Goal: Task Accomplishment & Management: Manage account settings

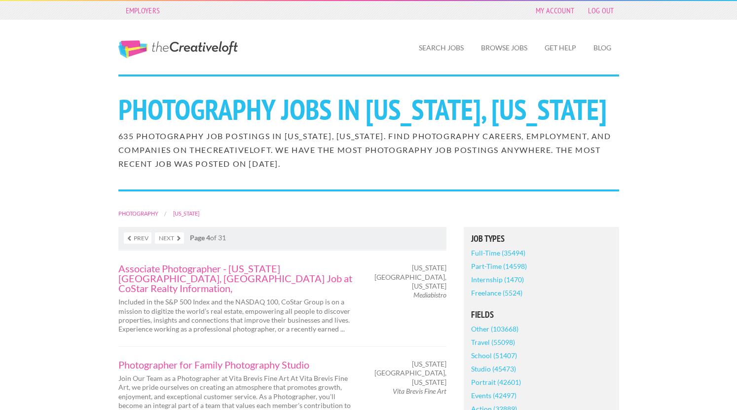
click at [195, 47] on link "The Creative Loft" at bounding box center [177, 49] width 119 height 18
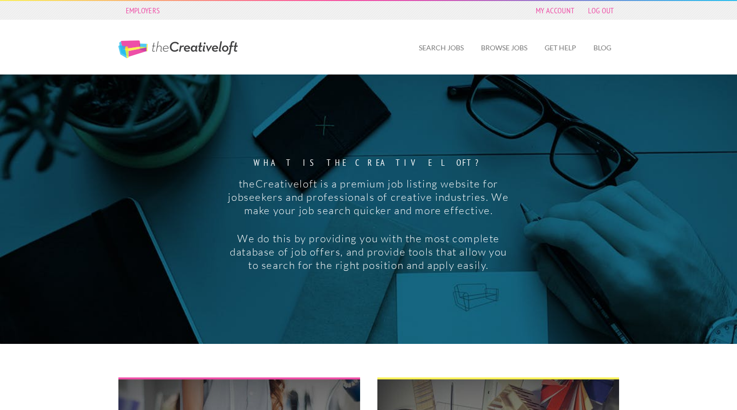
click at [434, 56] on link "Search Jobs" at bounding box center [441, 48] width 61 height 23
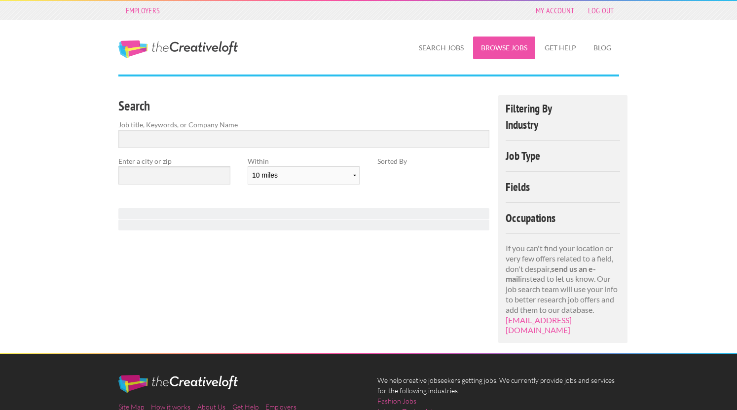
click at [507, 50] on link "Browse Jobs" at bounding box center [504, 48] width 62 height 23
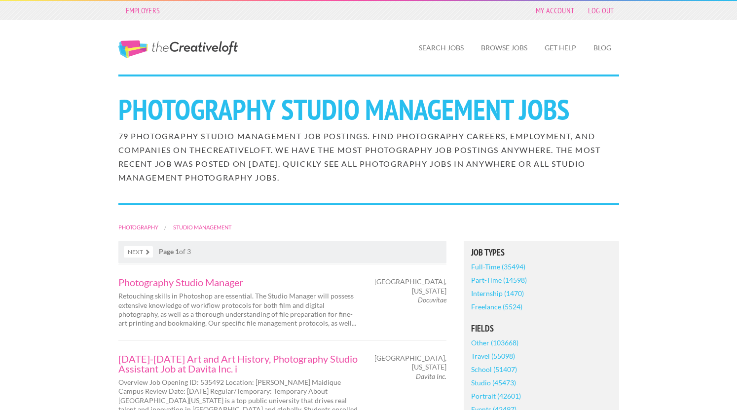
click at [193, 48] on link "The Creative Loft" at bounding box center [177, 49] width 119 height 18
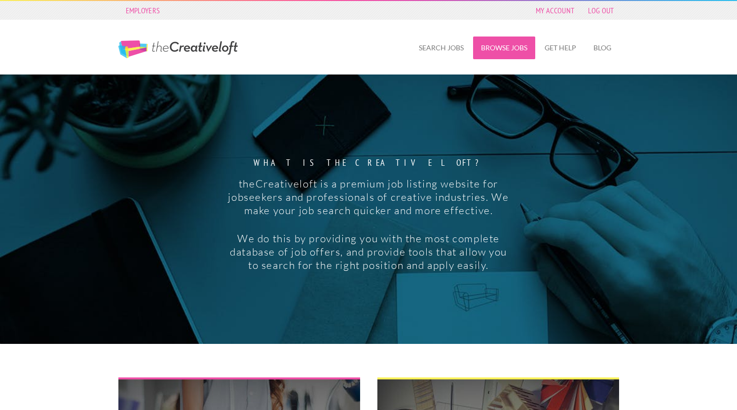
click at [492, 48] on link "Browse Jobs" at bounding box center [504, 48] width 62 height 23
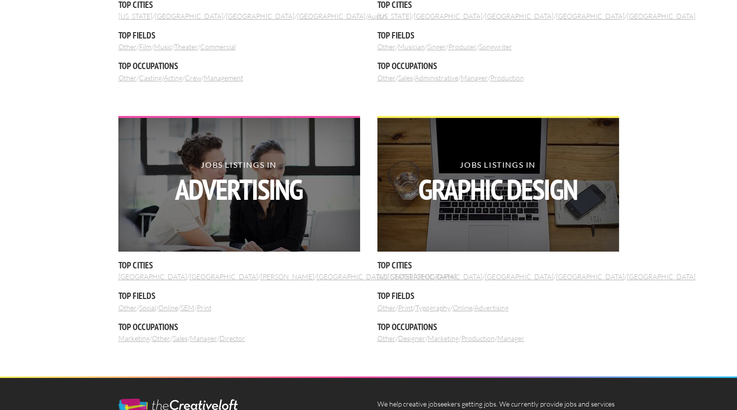
scroll to position [1190, 0]
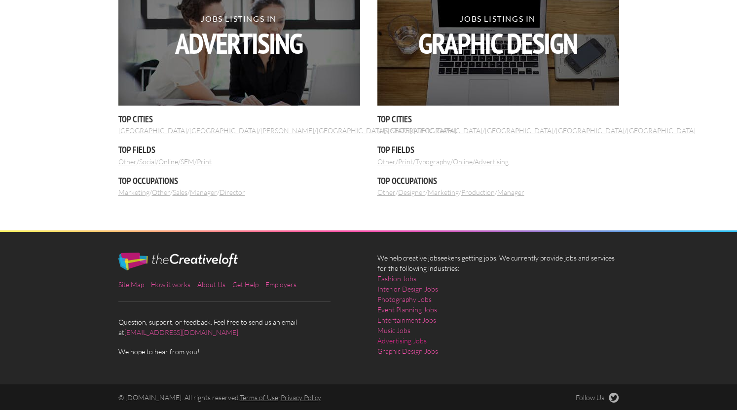
click at [418, 341] on link "Advertising Jobs" at bounding box center [402, 341] width 49 height 10
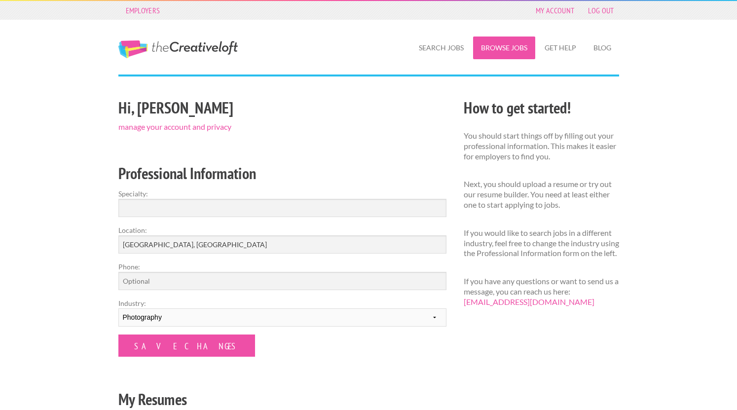
click at [504, 45] on link "Browse Jobs" at bounding box center [504, 48] width 62 height 23
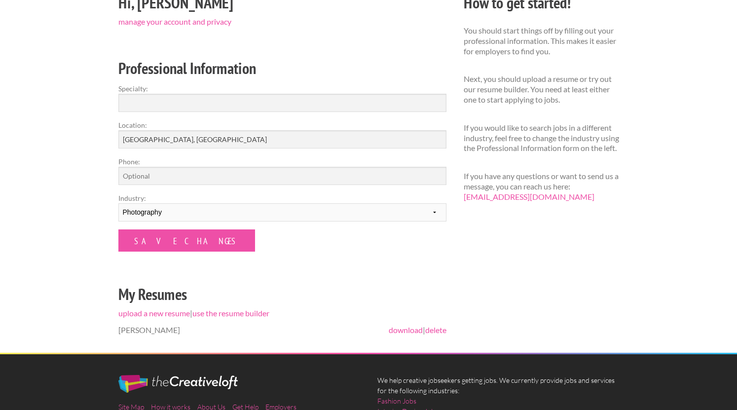
scroll to position [116, 0]
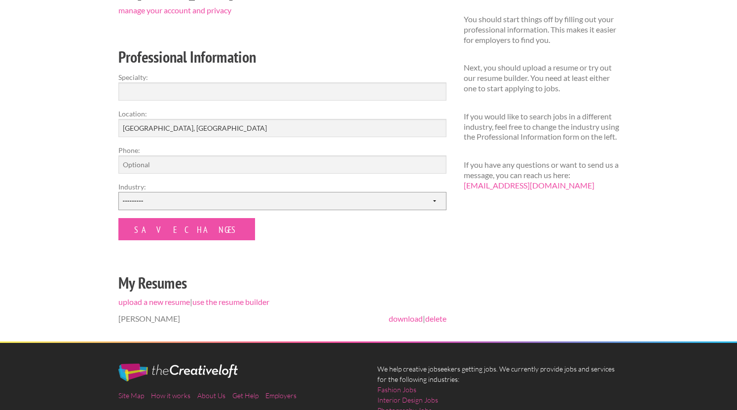
click option "---------" at bounding box center [0, 0] width 0 height 0
click at [183, 235] on input "Save Changes" at bounding box center [186, 229] width 137 height 22
select select "7"
click option "Advertising" at bounding box center [0, 0] width 0 height 0
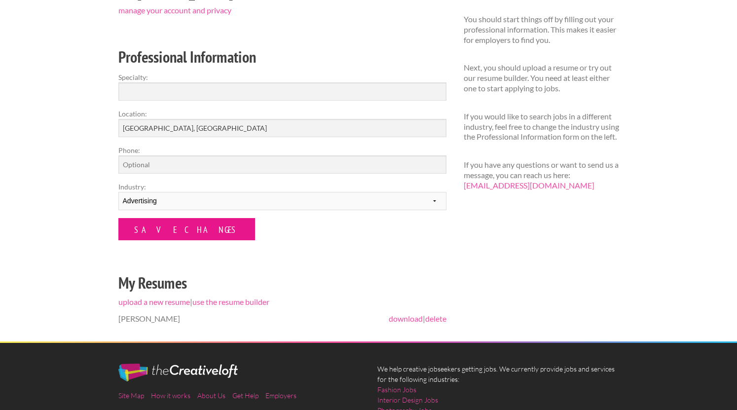
click at [179, 235] on input "Save Changes" at bounding box center [186, 229] width 137 height 22
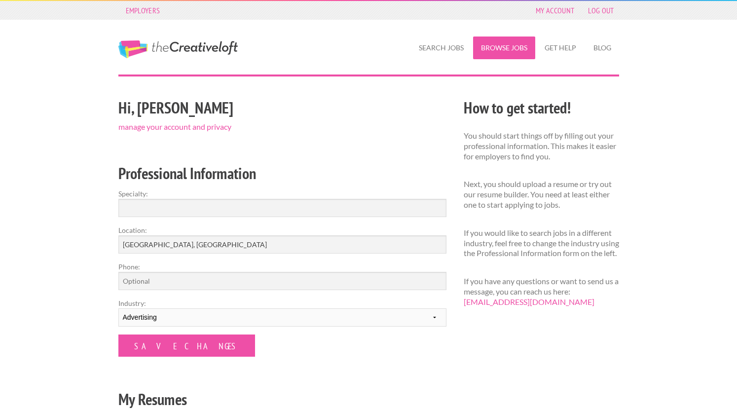
click at [512, 45] on link "Browse Jobs" at bounding box center [504, 48] width 62 height 23
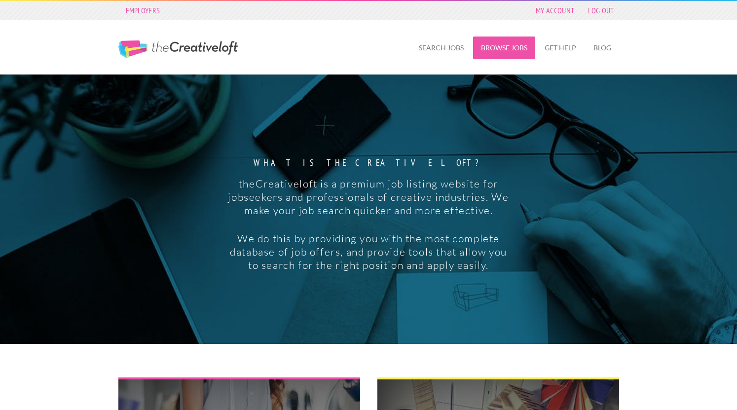
click at [485, 47] on link "Browse Jobs" at bounding box center [504, 48] width 62 height 23
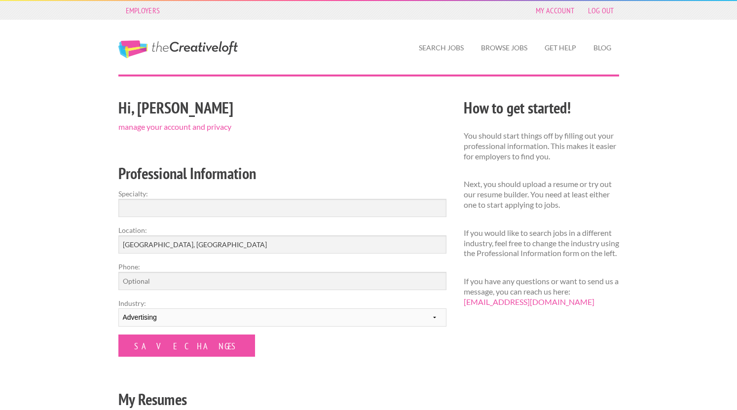
click at [200, 330] on form "Specialty: Location: [GEOGRAPHIC_DATA], [GEOGRAPHIC_DATA] Phone: Industry: ----…" at bounding box center [282, 273] width 328 height 168
select select "8"
click option "Graphic Design" at bounding box center [0, 0] width 0 height 0
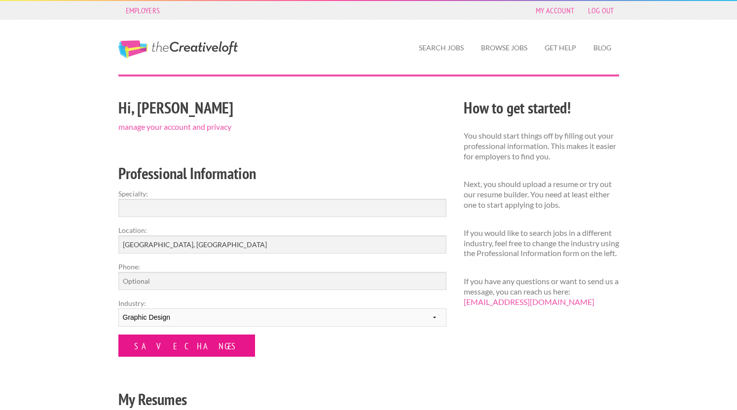
click at [188, 340] on input "Save Changes" at bounding box center [186, 346] width 137 height 22
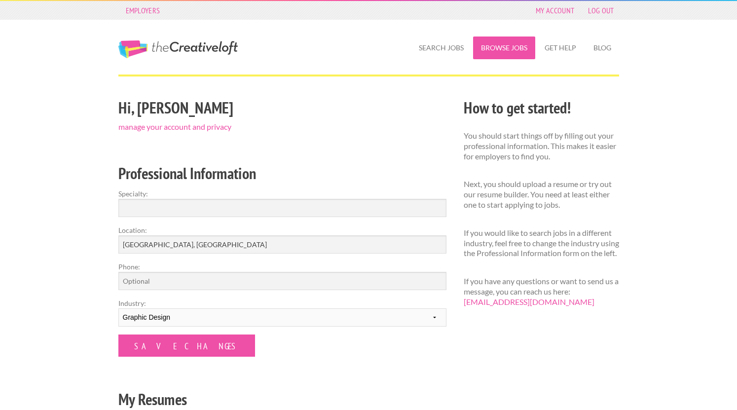
click at [513, 50] on link "Browse Jobs" at bounding box center [504, 48] width 62 height 23
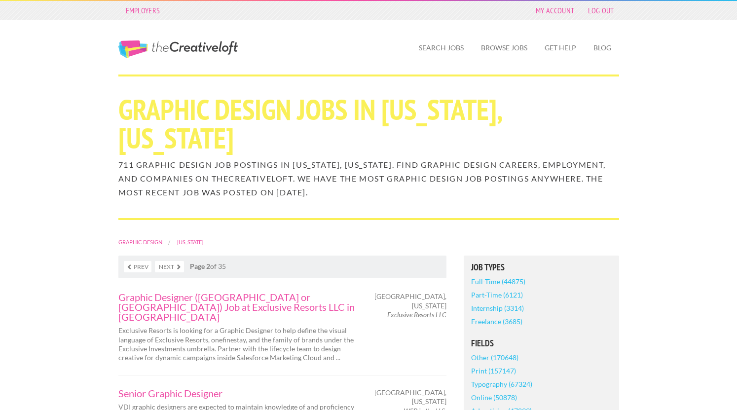
scroll to position [2, 0]
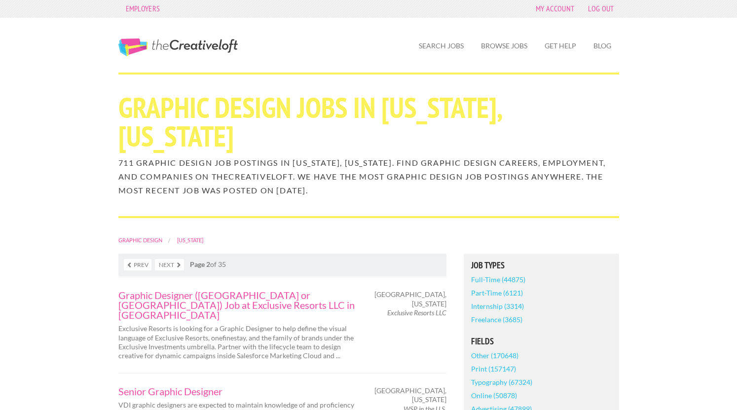
click at [140, 266] on link "Prev" at bounding box center [138, 264] width 28 height 11
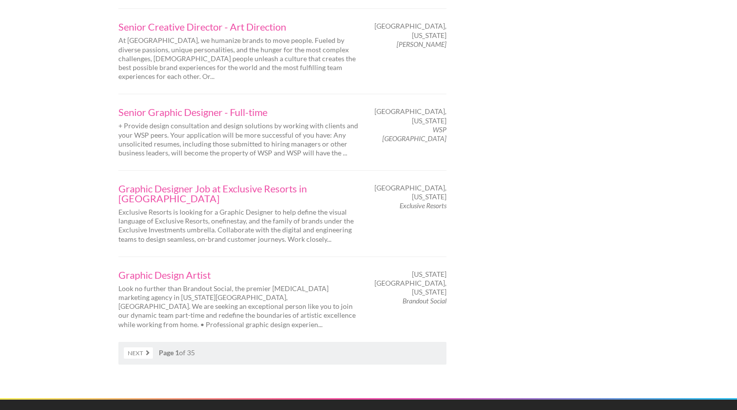
scroll to position [1574, 0]
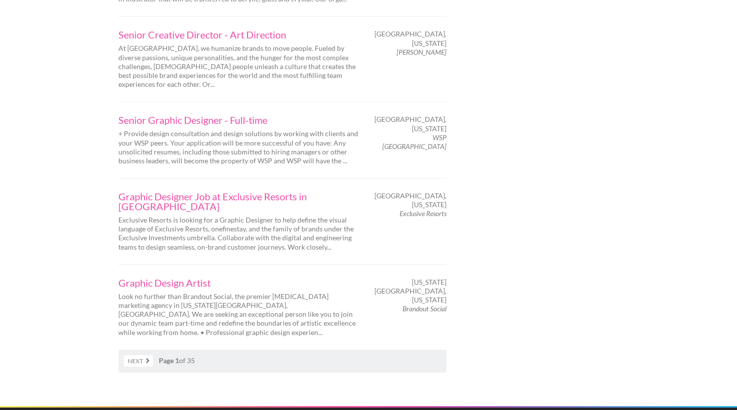
click at [144, 355] on link "Next" at bounding box center [138, 360] width 29 height 11
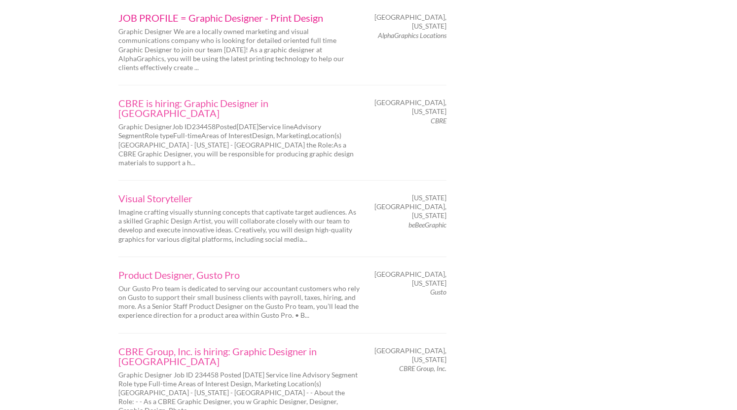
scroll to position [1602, 0]
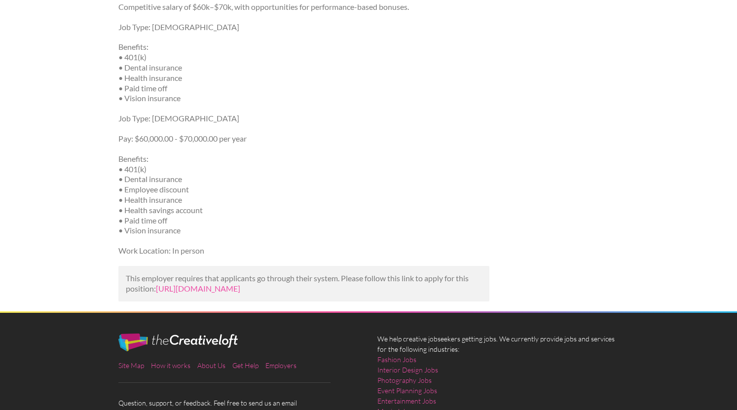
scroll to position [567, 0]
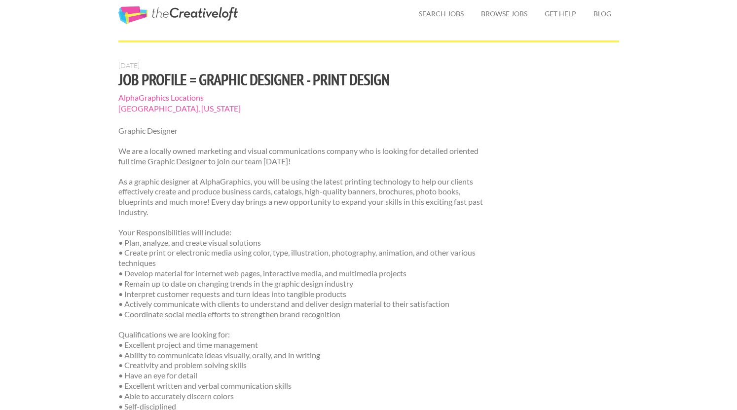
scroll to position [26, 0]
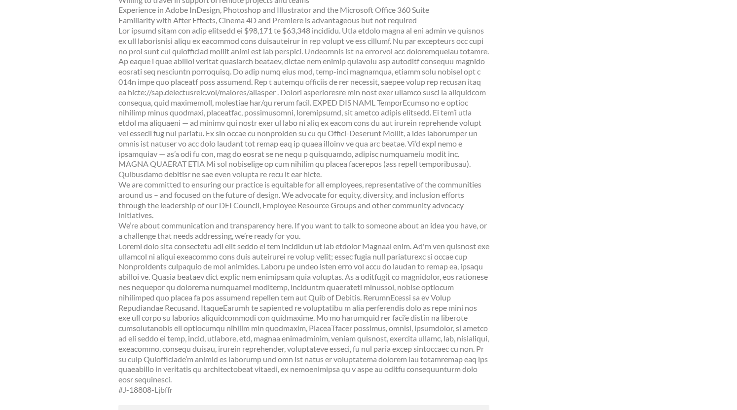
scroll to position [869, 0]
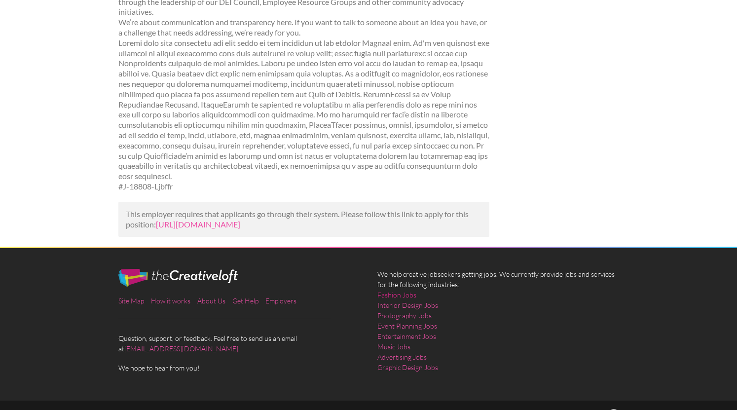
click at [397, 290] on link "Fashion Jobs" at bounding box center [397, 295] width 39 height 10
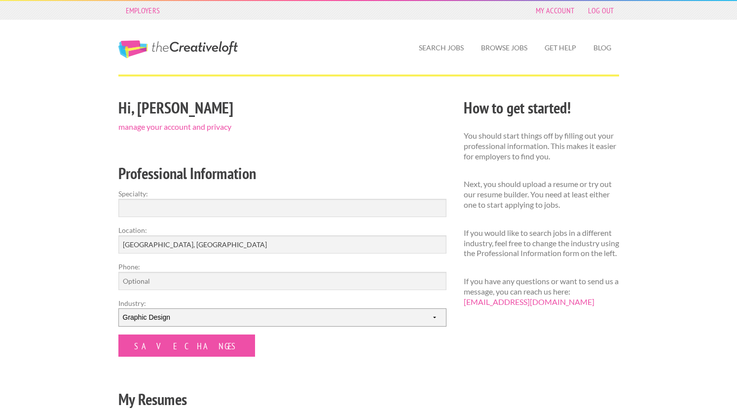
select select "1"
click option "Fashion" at bounding box center [0, 0] width 0 height 0
click at [154, 359] on div "Hi, Karen manage your account and privacy Professional Information Specialty: L…" at bounding box center [282, 276] width 345 height 363
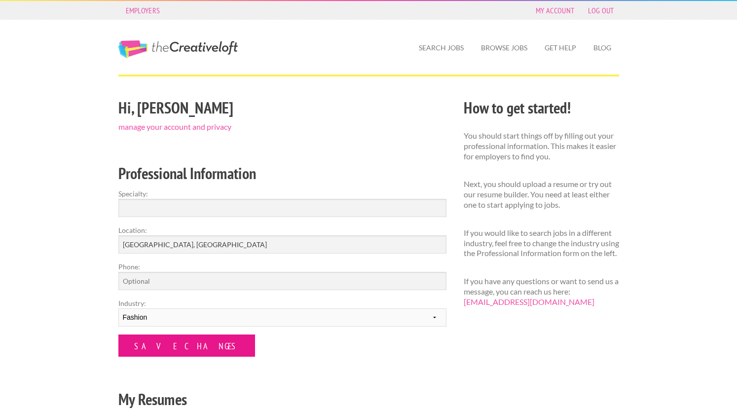
click at [154, 350] on input "Save Changes" at bounding box center [186, 346] width 137 height 22
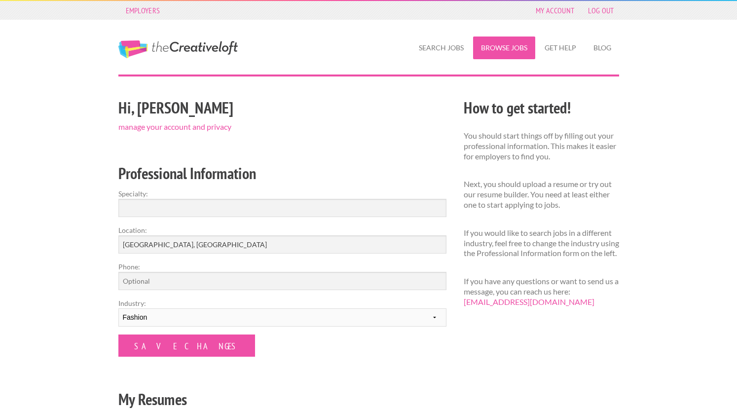
click at [506, 44] on link "Browse Jobs" at bounding box center [504, 48] width 62 height 23
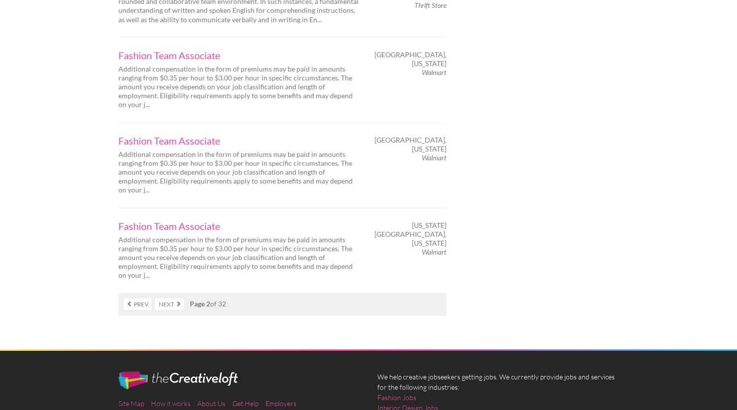
scroll to position [1619, 0]
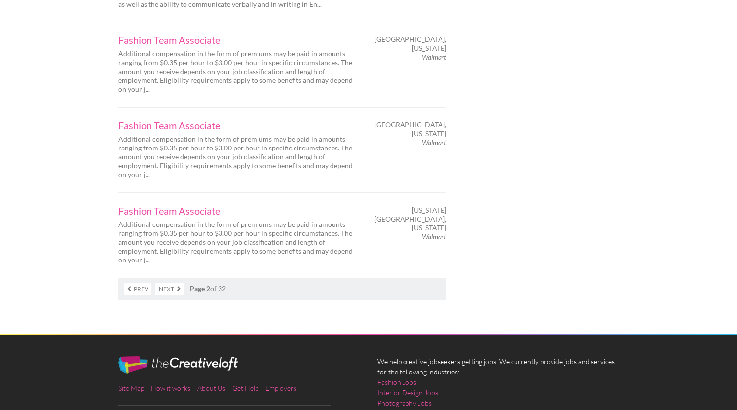
click at [173, 283] on link "Next" at bounding box center [169, 288] width 29 height 11
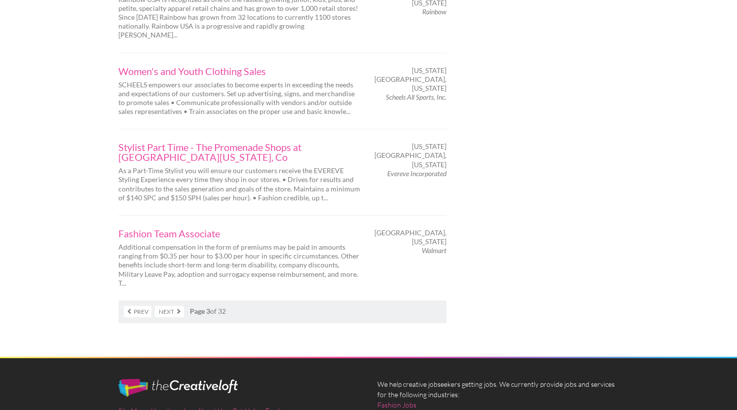
scroll to position [1591, 0]
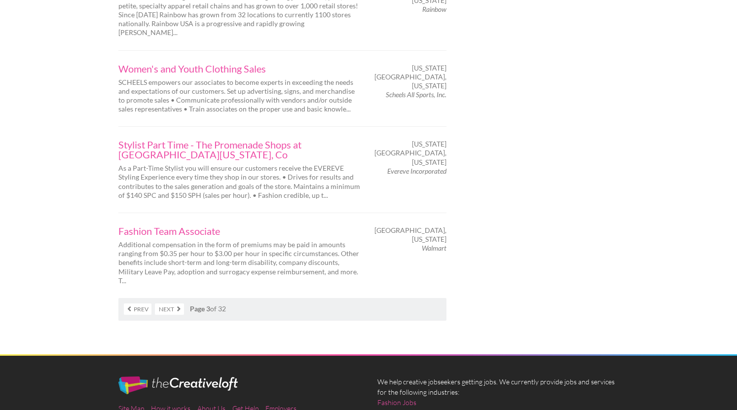
click at [174, 304] on link "Next" at bounding box center [169, 309] width 29 height 11
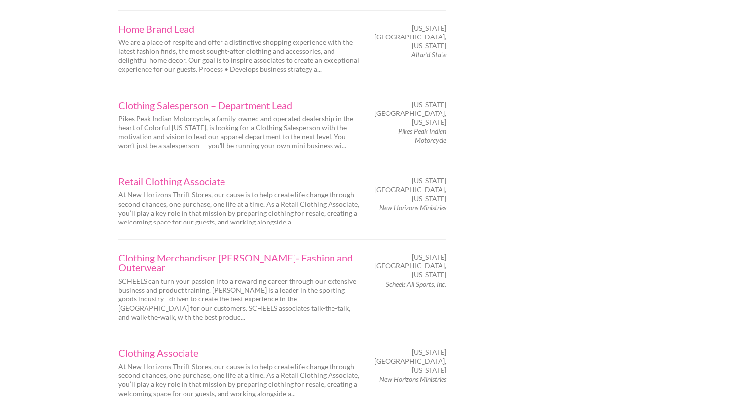
scroll to position [1635, 0]
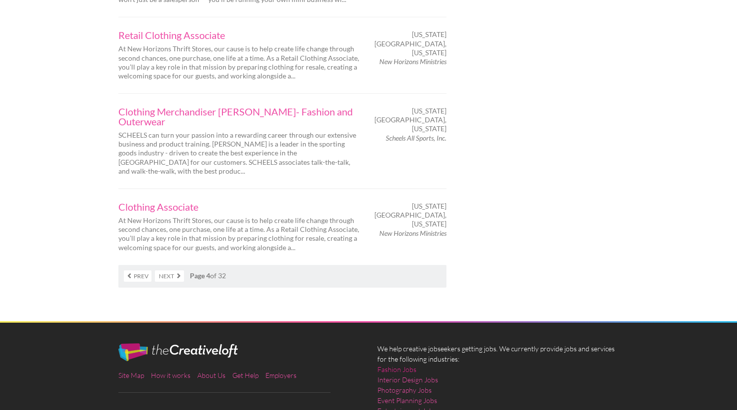
click at [393, 364] on link "Fashion Jobs" at bounding box center [397, 369] width 39 height 10
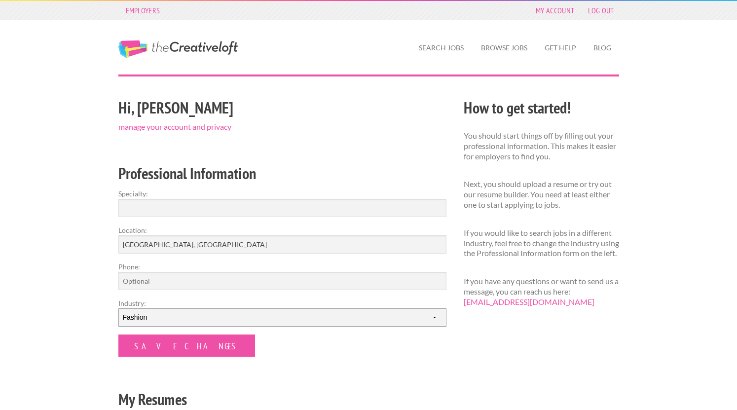
select select "5"
click option "Entertainment" at bounding box center [0, 0] width 0 height 0
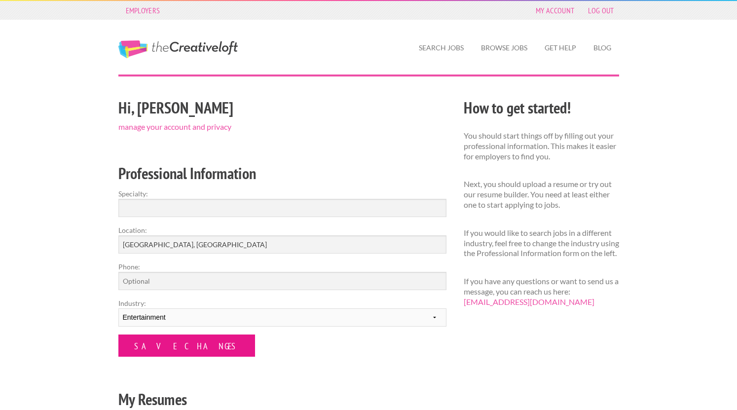
click at [179, 337] on input "Save Changes" at bounding box center [186, 346] width 137 height 22
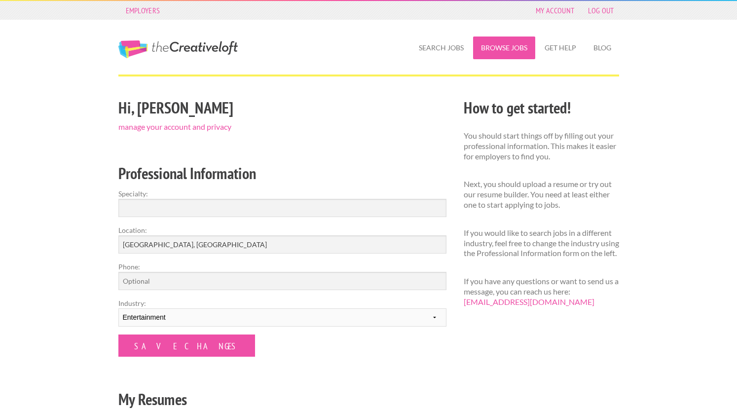
click at [496, 47] on link "Browse Jobs" at bounding box center [504, 48] width 62 height 23
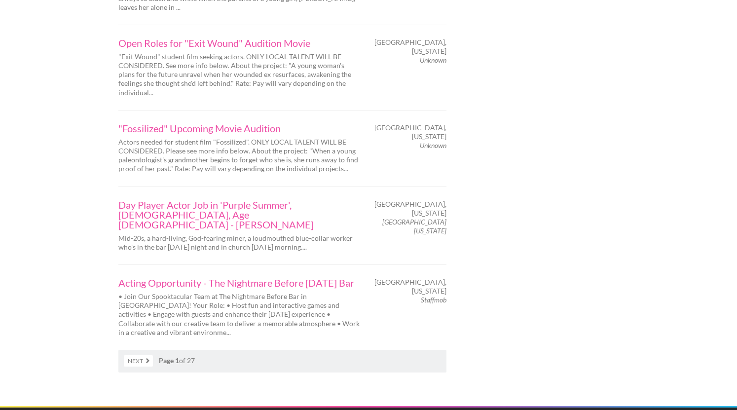
scroll to position [1584, 0]
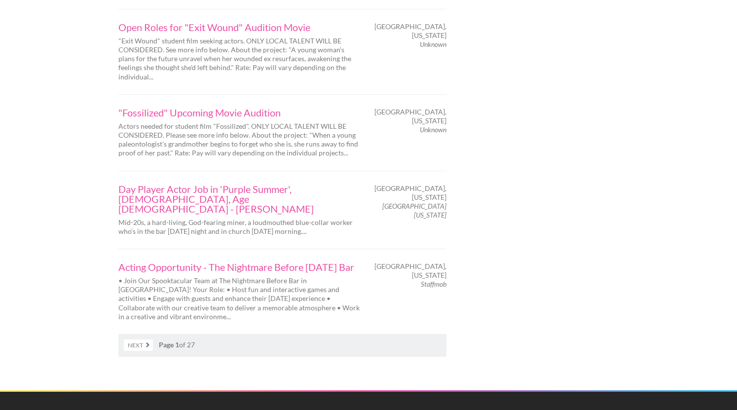
click at [144, 340] on link "Next" at bounding box center [138, 345] width 29 height 11
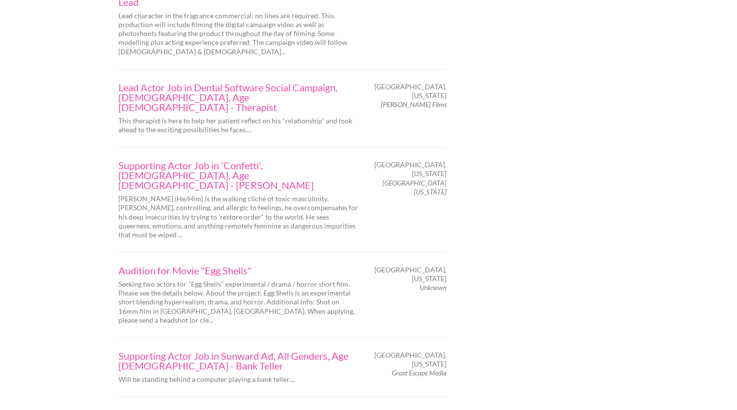
scroll to position [1585, 0]
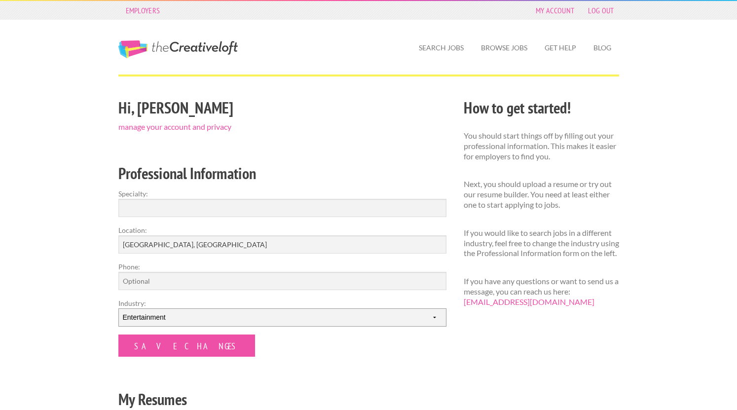
select select "3"
click option "Photography" at bounding box center [0, 0] width 0 height 0
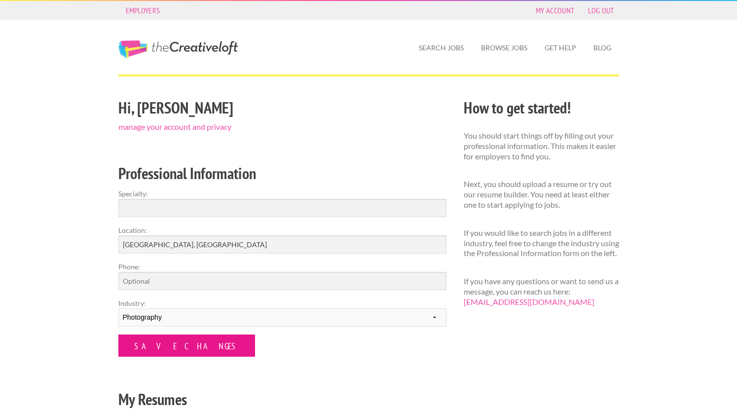
click at [182, 341] on input "Save Changes" at bounding box center [186, 346] width 137 height 22
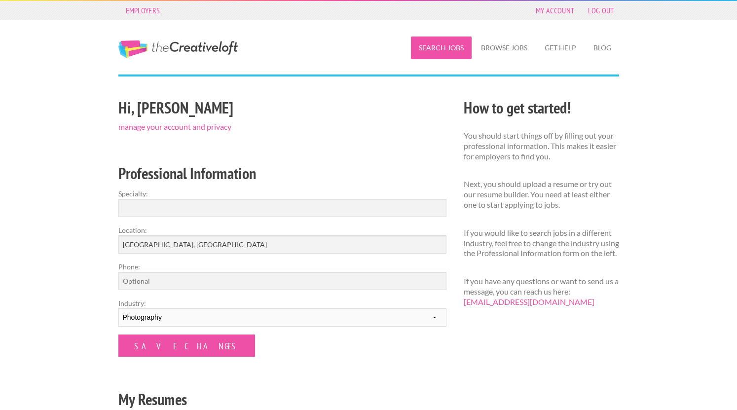
click at [457, 53] on link "Search Jobs" at bounding box center [441, 48] width 61 height 23
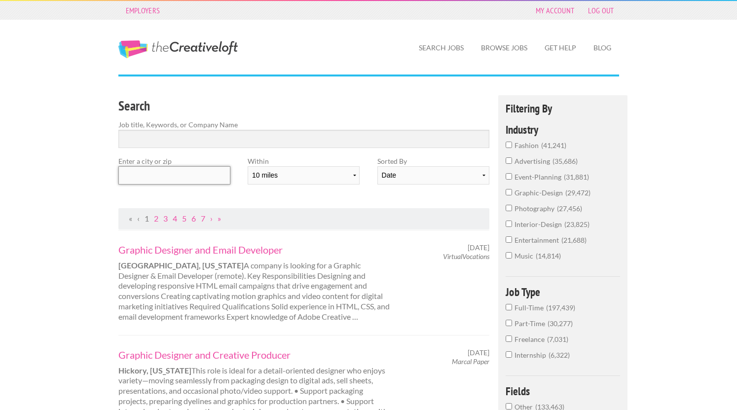
click at [215, 179] on input "text" at bounding box center [174, 175] width 112 height 18
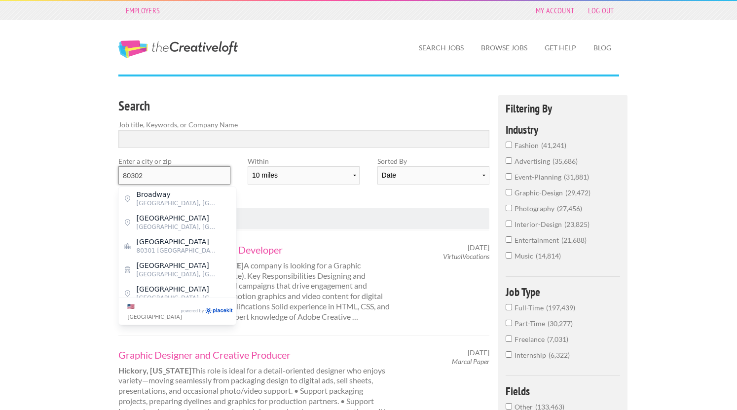
type input "80302"
click at [274, 200] on div "Search Job title, Keywords, or Company Name Enter a city or zip 80302 Within 10…" at bounding box center [304, 151] width 389 height 113
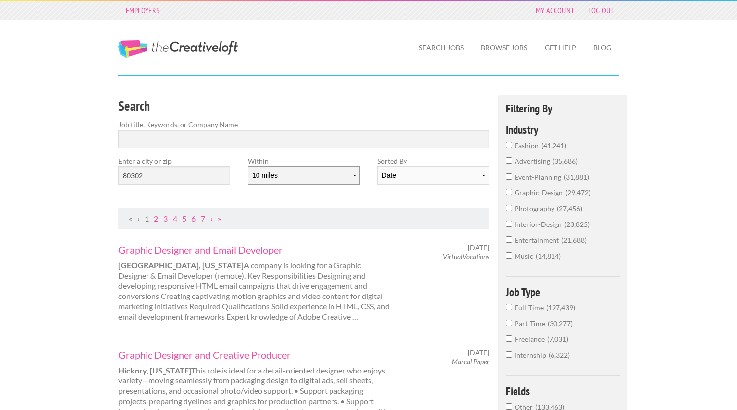
select select "20"
click option "20 miles" at bounding box center [0, 0] width 0 height 0
select select "jobs"
click option "Relevance" at bounding box center [0, 0] width 0 height 0
click at [445, 163] on label "Sorted By" at bounding box center [434, 161] width 112 height 10
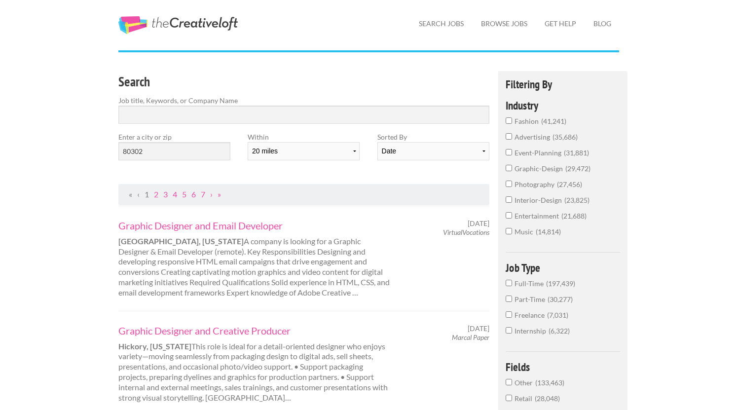
scroll to position [25, 0]
click at [511, 137] on input "advertising 35,686" at bounding box center [509, 136] width 6 height 6
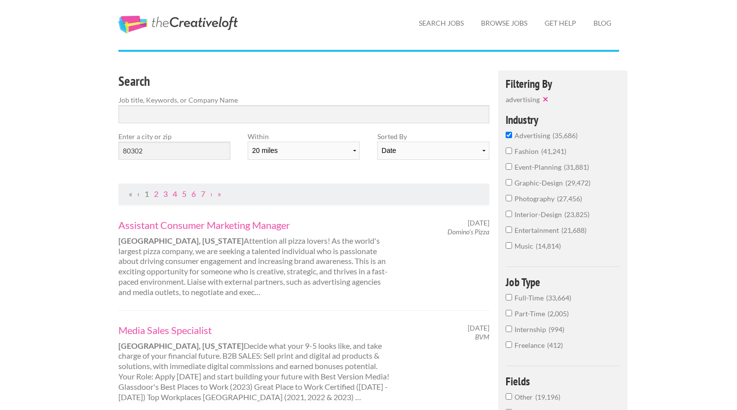
click at [509, 201] on input "photography 27,456" at bounding box center [509, 198] width 6 height 6
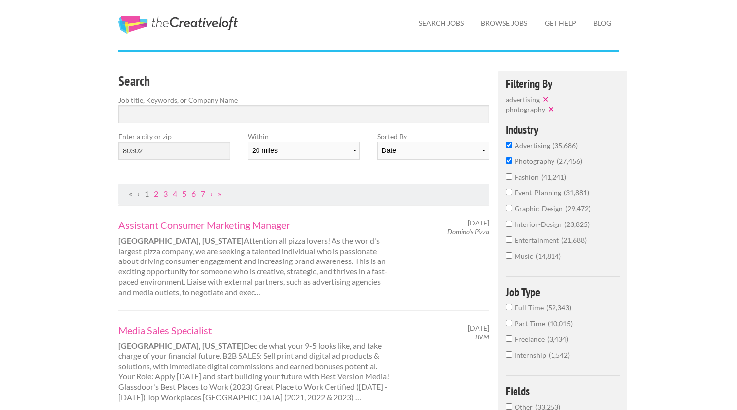
click at [509, 210] on input "graphic-design 29,472" at bounding box center [509, 208] width 6 height 6
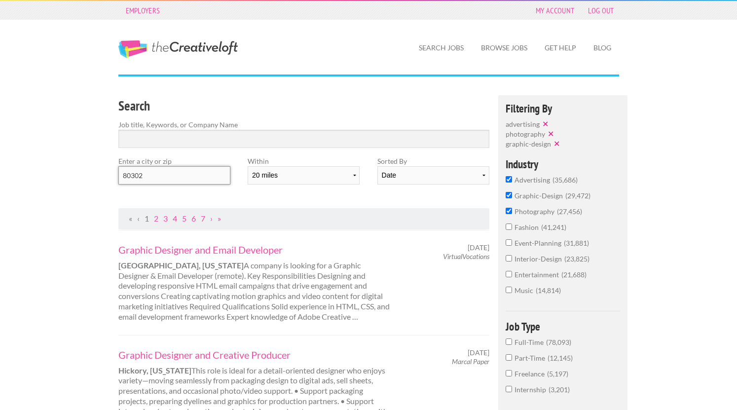
click at [211, 175] on input "80302" at bounding box center [174, 175] width 112 height 18
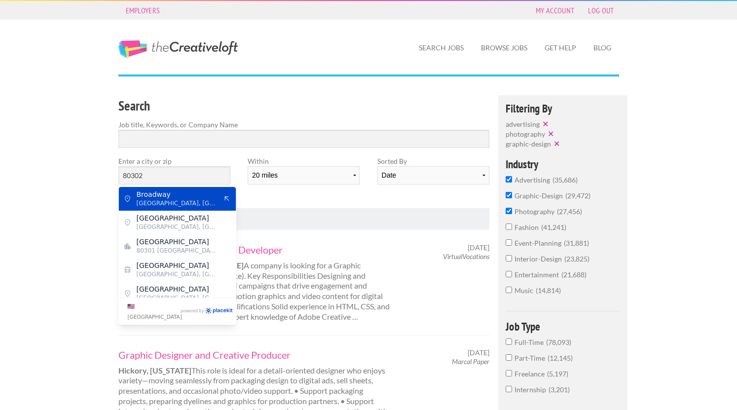
click at [161, 201] on span "Boulder, Boulder County" at bounding box center [177, 203] width 81 height 9
type input "Broadway"
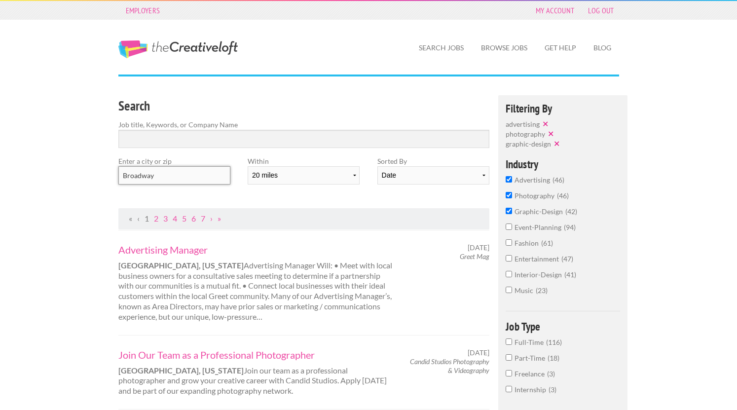
click at [169, 174] on input "Broadway" at bounding box center [174, 175] width 112 height 18
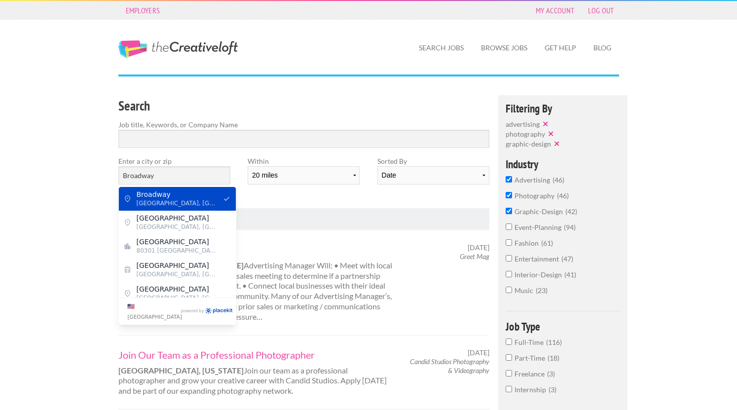
click at [301, 215] on ul "« ‹ 1 2 3 4 5 6 7 › »" at bounding box center [304, 219] width 361 height 10
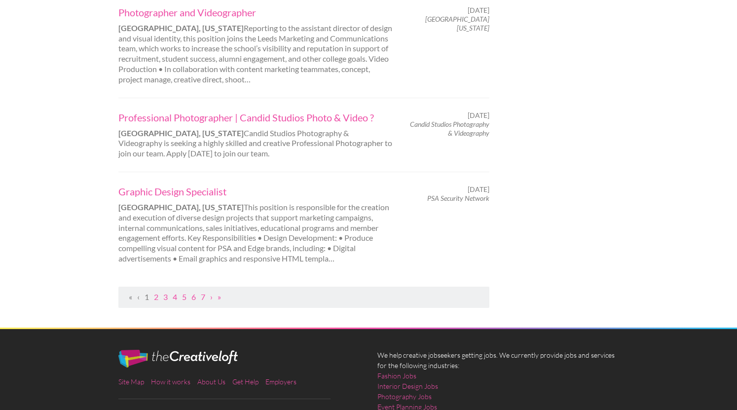
scroll to position [953, 0]
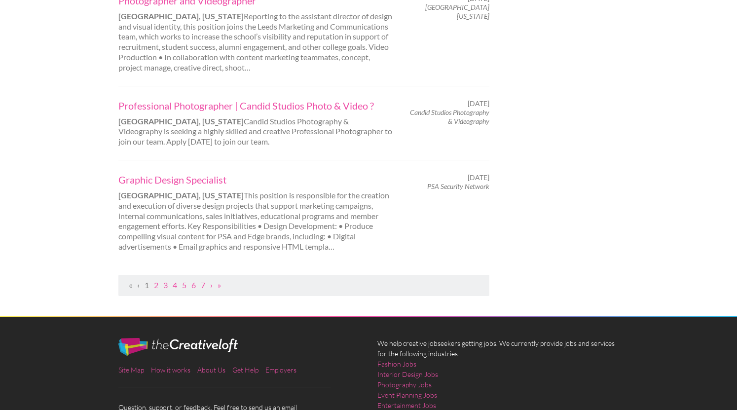
click at [153, 286] on ul "« ‹ 1 2 3 4 5 6 7 › »" at bounding box center [304, 285] width 361 height 10
click at [155, 286] on link "2" at bounding box center [156, 284] width 4 height 9
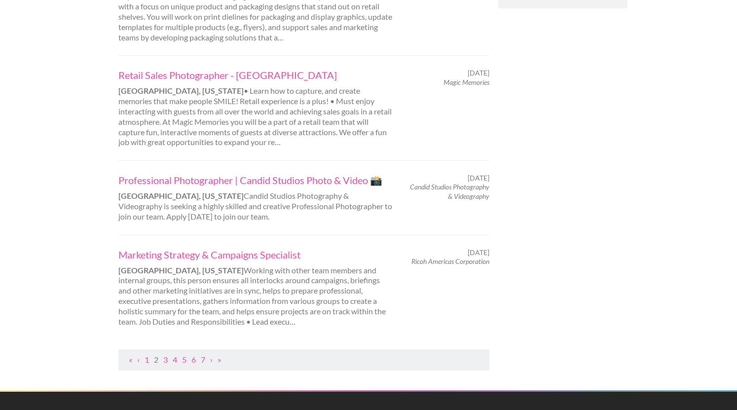
scroll to position [901, 0]
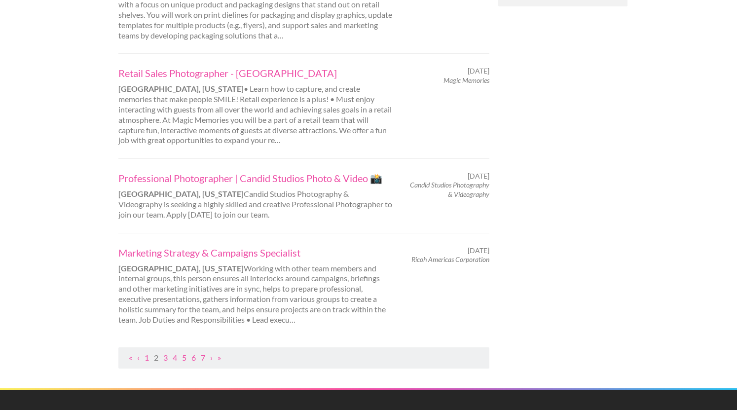
click at [155, 353] on link "2" at bounding box center [156, 357] width 4 height 9
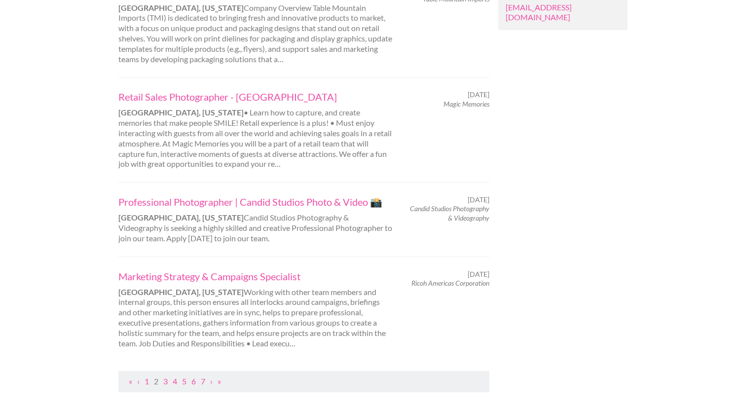
scroll to position [885, 0]
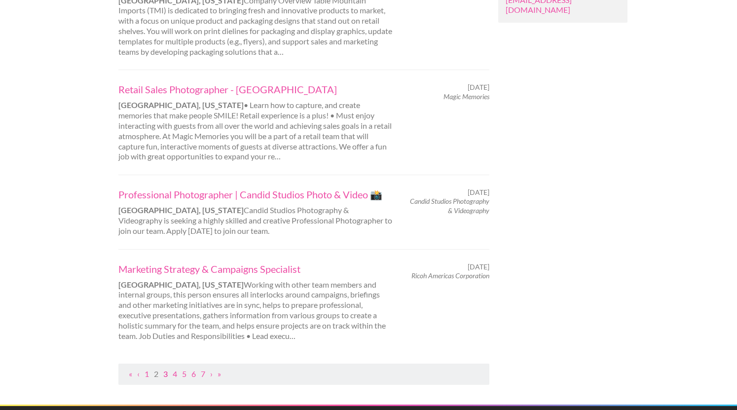
click at [167, 369] on link "3" at bounding box center [165, 373] width 4 height 9
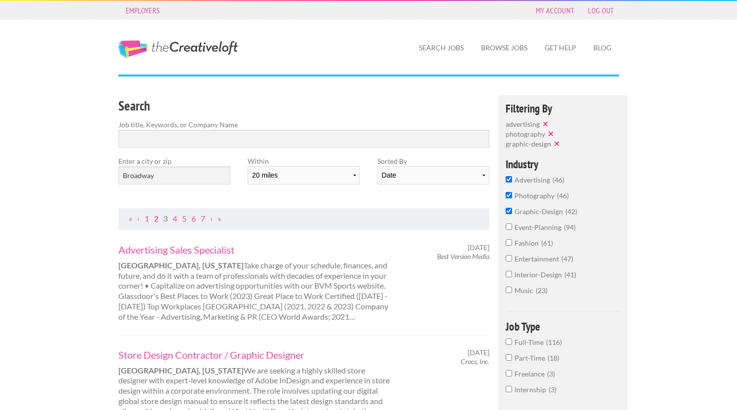
click at [157, 218] on link "2" at bounding box center [156, 218] width 4 height 9
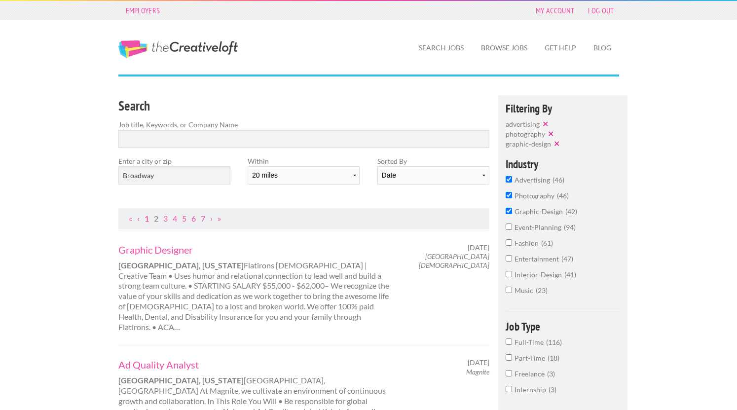
click at [148, 221] on link "1" at bounding box center [147, 218] width 4 height 9
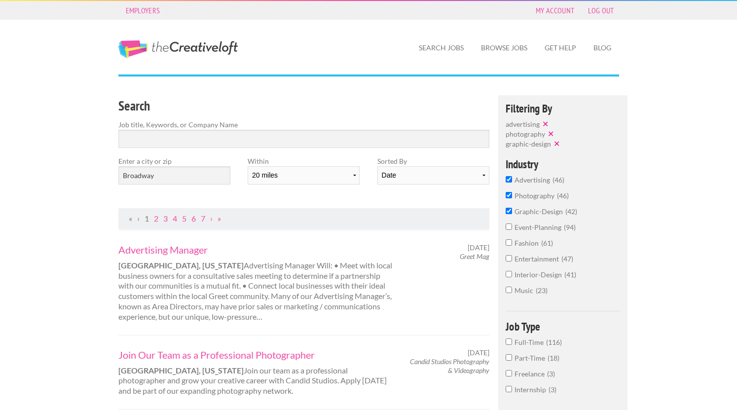
click at [512, 212] on input "graphic-design 42" at bounding box center [509, 211] width 6 height 6
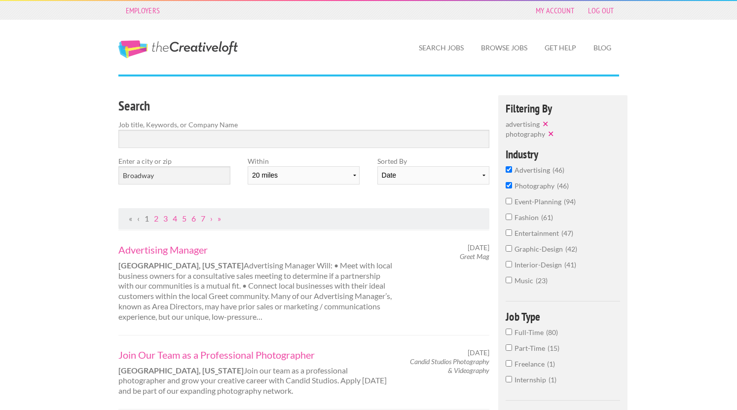
click at [510, 171] on input "advertising 46" at bounding box center [509, 169] width 6 height 6
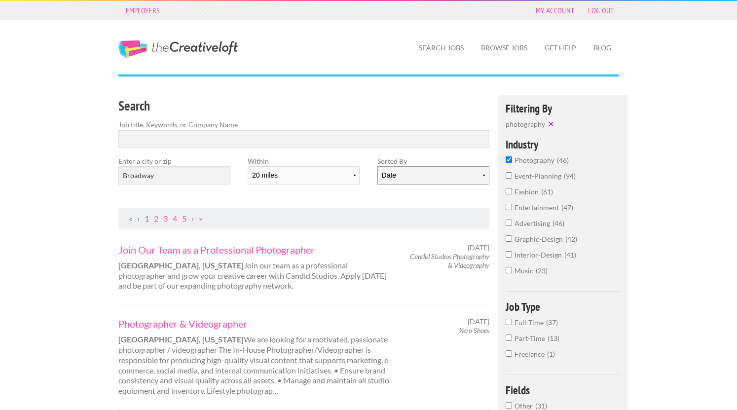
click at [378, 166] on select "Date Relevance" at bounding box center [434, 175] width 112 height 18
select select "jobs"
click option "Date" at bounding box center [0, 0] width 0 height 0
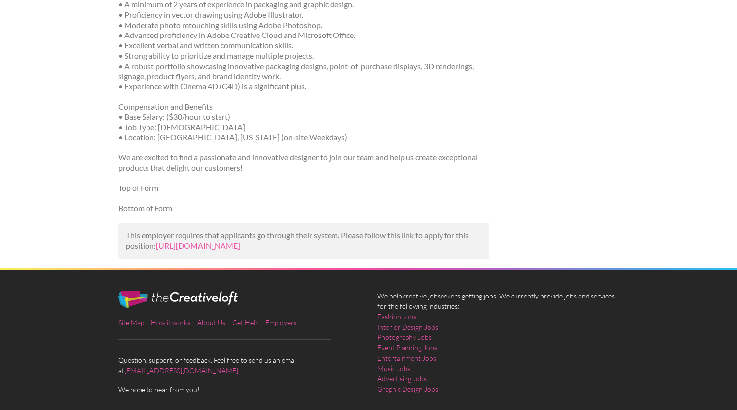
scroll to position [436, 0]
